Goal: Task Accomplishment & Management: Manage account settings

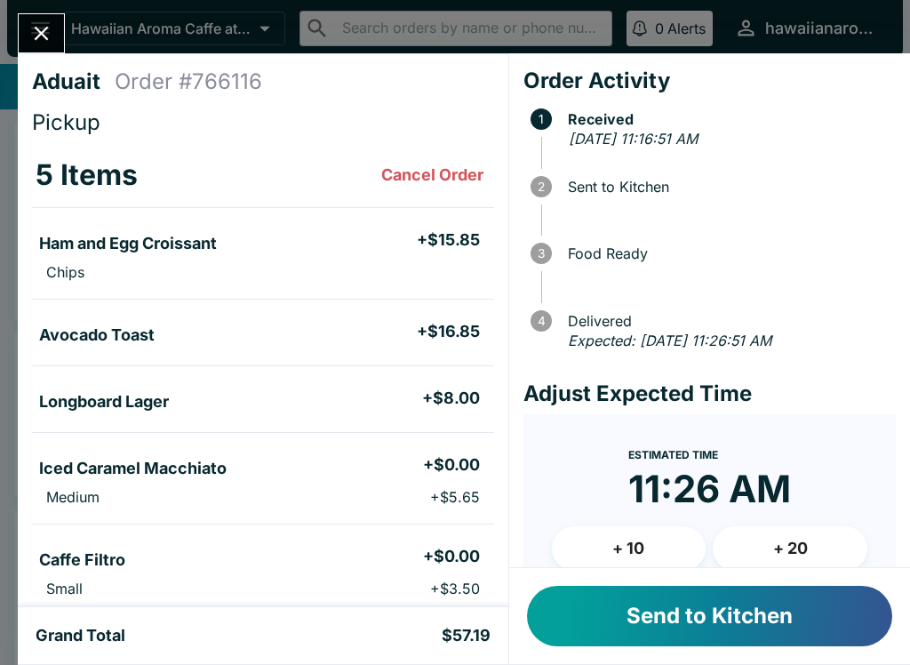
click at [822, 644] on button "Send to Kitchen" at bounding box center [709, 616] width 365 height 60
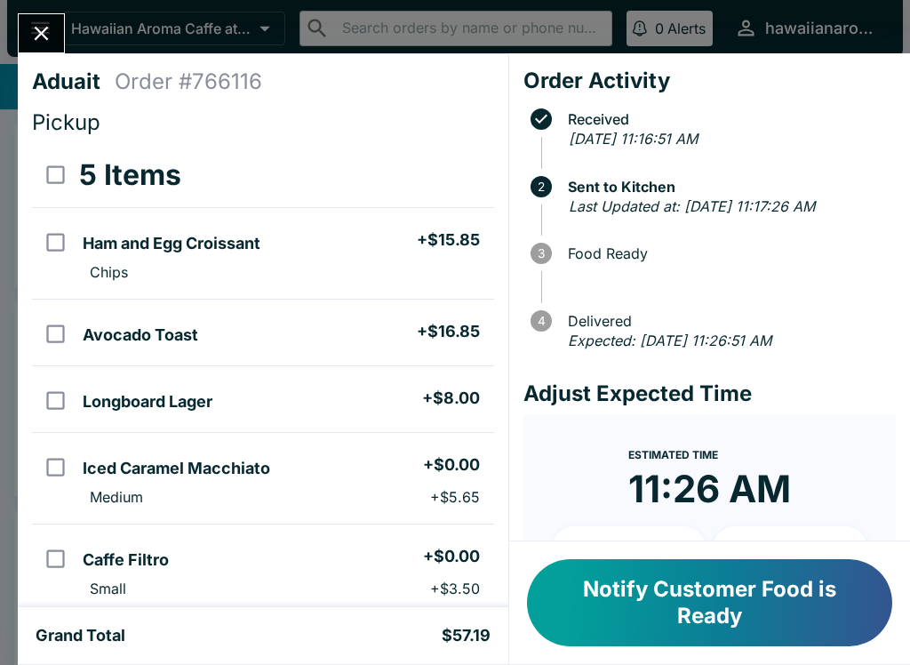
click at [593, 580] on button "Notify Customer Food is Ready" at bounding box center [709, 602] width 365 height 87
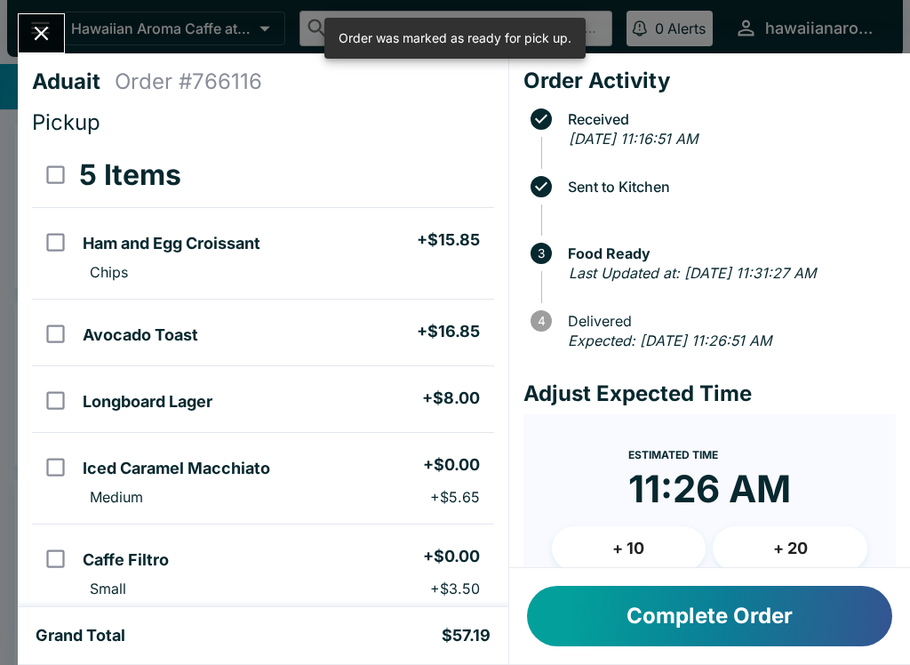
click at [621, 599] on button "Complete Order" at bounding box center [709, 616] width 365 height 60
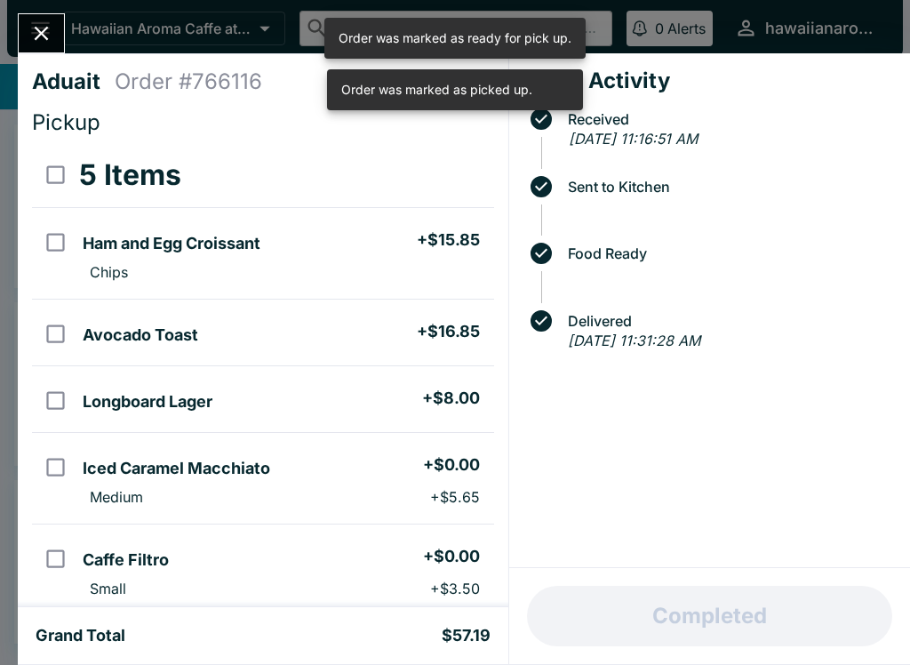
click at [12, 27] on div "Aduait Order # 766116 Pickup 5 Items Ham and Egg Croissant + $15.85 Chips Avoca…" at bounding box center [455, 332] width 910 height 665
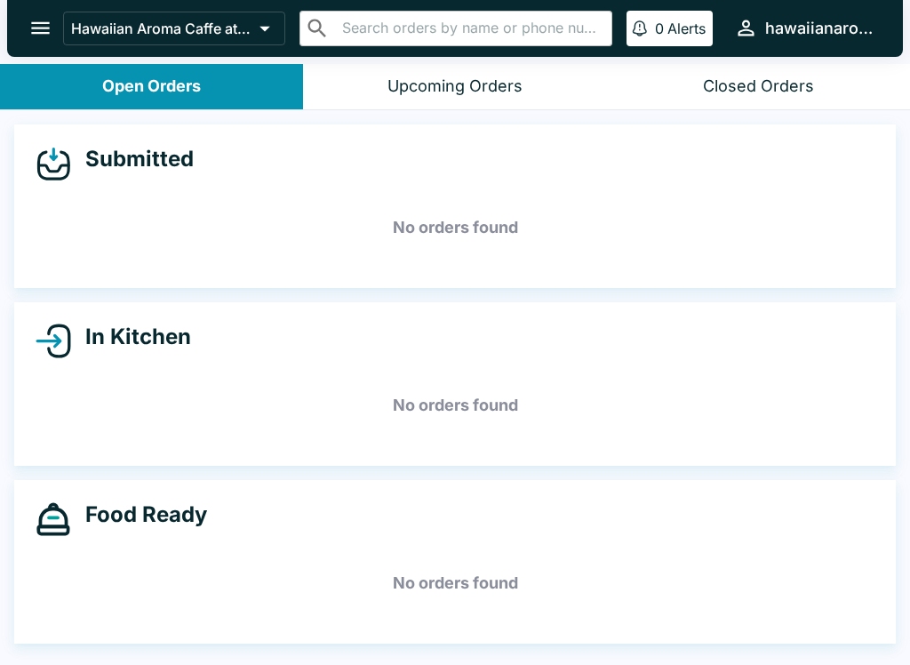
scroll to position [3, 0]
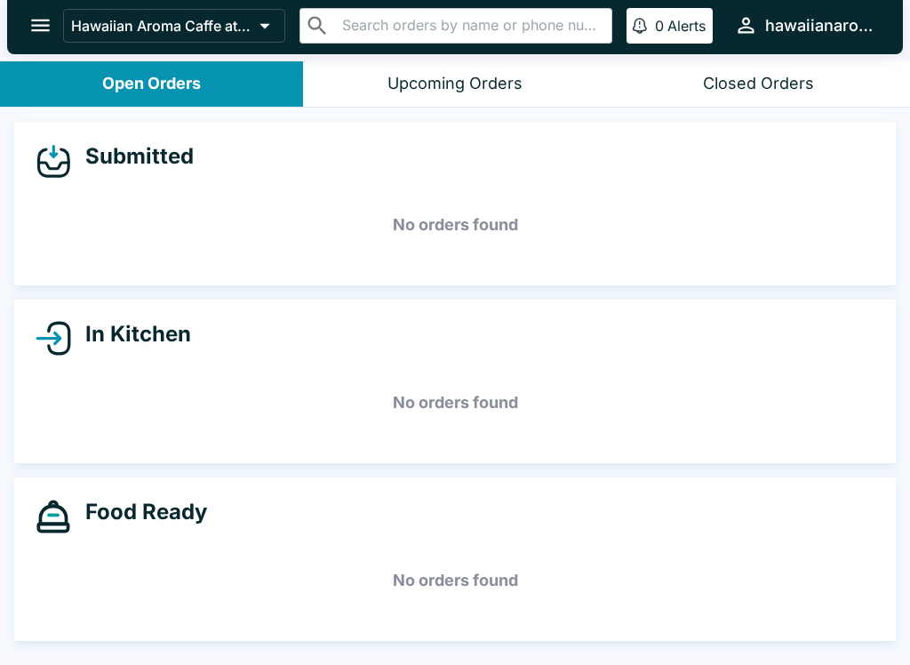
click at [174, 545] on div "Food Ready No orders found" at bounding box center [455, 559] width 882 height 164
click at [670, 55] on header "Hawaiian Aroma Caffe at Waikiki Walls ​ ​ 0 Alerts hawaiianaromacaffewalls" at bounding box center [455, 29] width 910 height 64
click at [671, 81] on button "Closed Orders" at bounding box center [758, 83] width 303 height 45
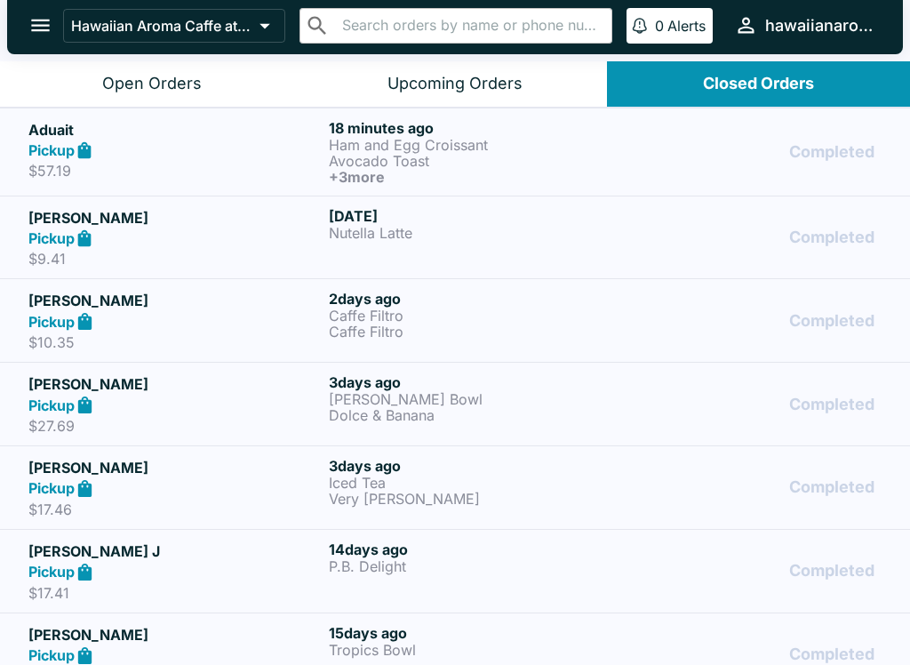
click at [137, 124] on h5 "Aduait" at bounding box center [174, 129] width 293 height 21
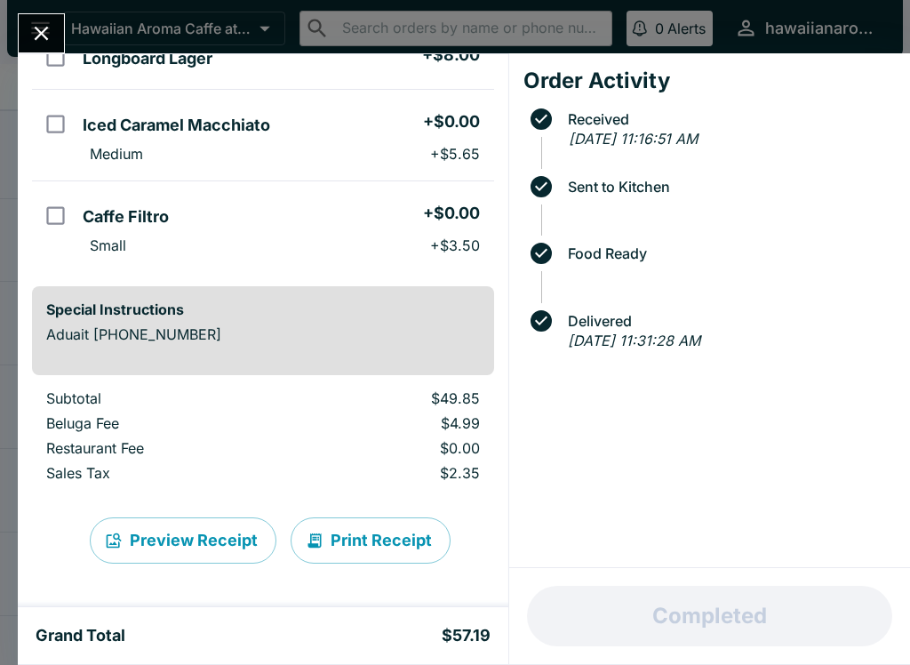
scroll to position [343, 0]
click at [156, 624] on div "Grand Total $57.19" at bounding box center [263, 635] width 491 height 57
click at [700, 332] on em "[DATE] 11:31:28 AM" at bounding box center [634, 341] width 132 height 18
click at [783, 288] on span at bounding box center [718, 294] width 355 height 18
click at [886, 387] on div "Order Activity Received [DATE] 11:16:51 AM Sent to Kitchen Food Ready Delivered…" at bounding box center [709, 310] width 401 height 515
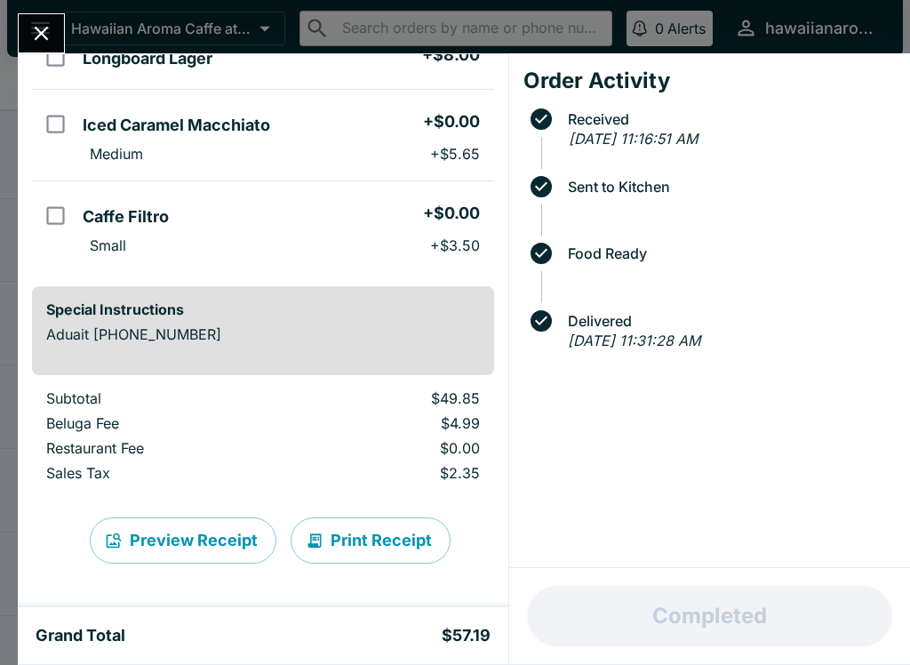
click at [542, 253] on icon at bounding box center [541, 253] width 21 height 21
click at [531, 281] on div "Food Ready" at bounding box center [713, 261] width 365 height 50
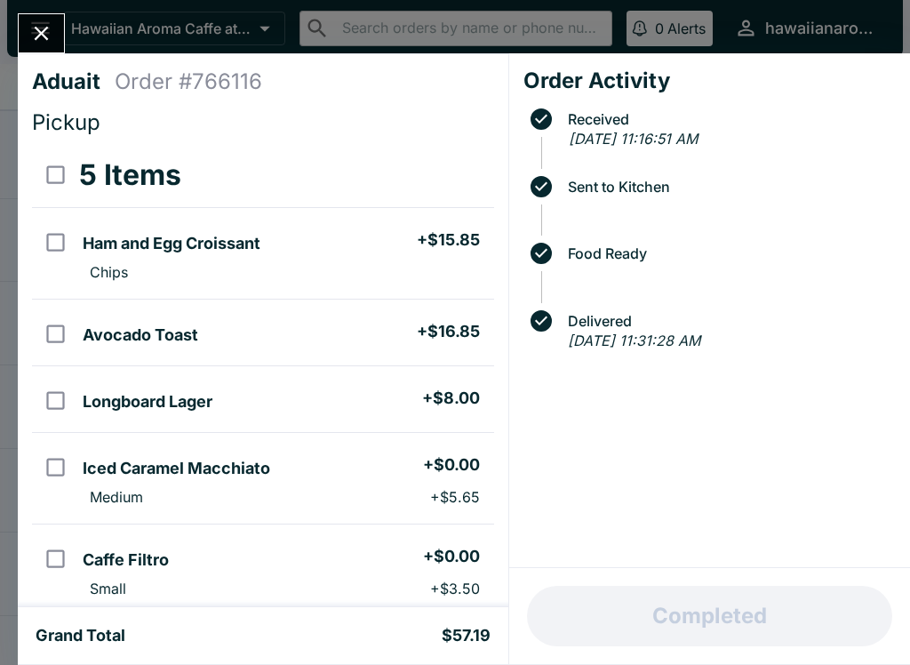
scroll to position [0, 0]
click at [2, 657] on div "Aduait Order # 766116 Pickup 5 Items Ham and Egg Croissant + $15.85 Chips Avoca…" at bounding box center [455, 332] width 910 height 665
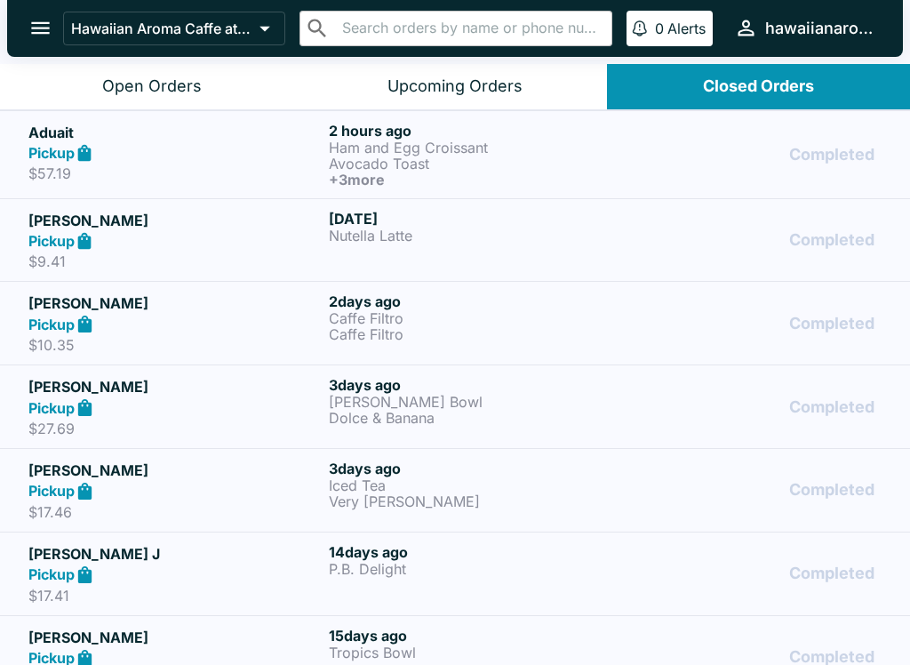
click at [201, 103] on button "Open Orders" at bounding box center [151, 86] width 303 height 45
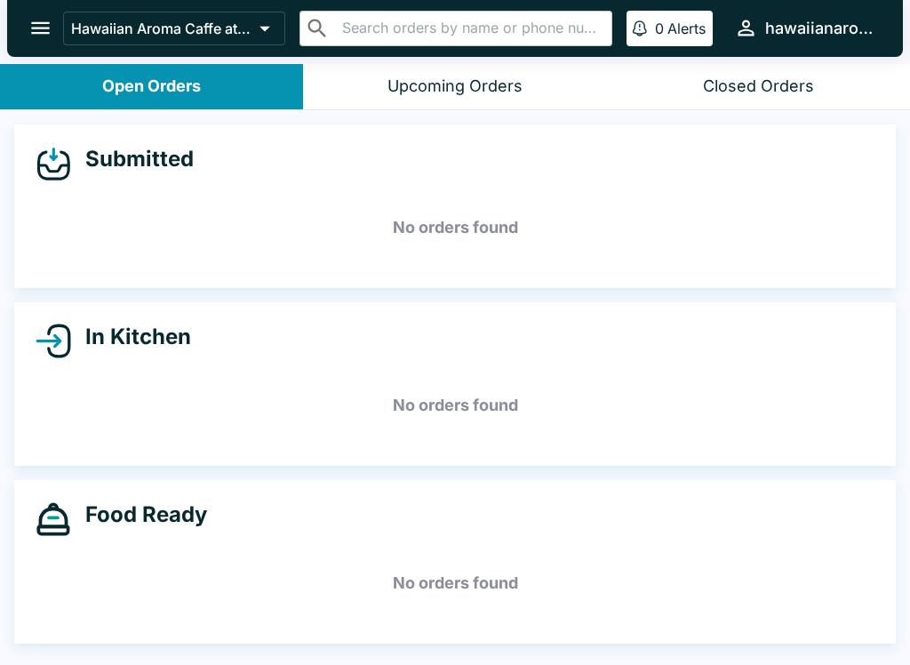
click at [92, 537] on div "Food Ready No orders found" at bounding box center [455, 562] width 882 height 164
click at [898, 194] on div "Submitted No orders found" at bounding box center [455, 206] width 910 height 164
